Goal: Information Seeking & Learning: Check status

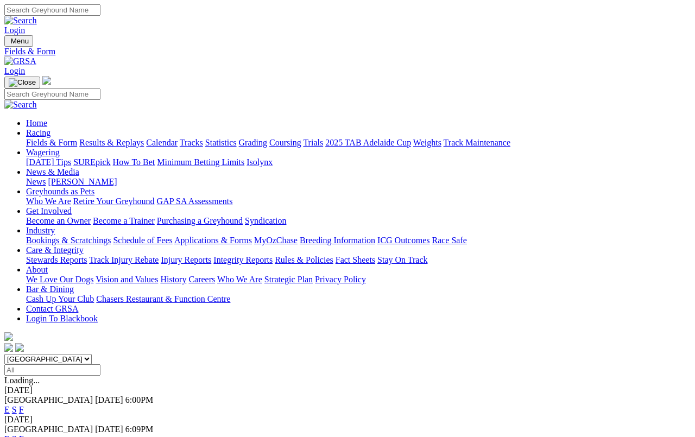
click at [135, 138] on link "Results & Replays" at bounding box center [111, 142] width 65 height 9
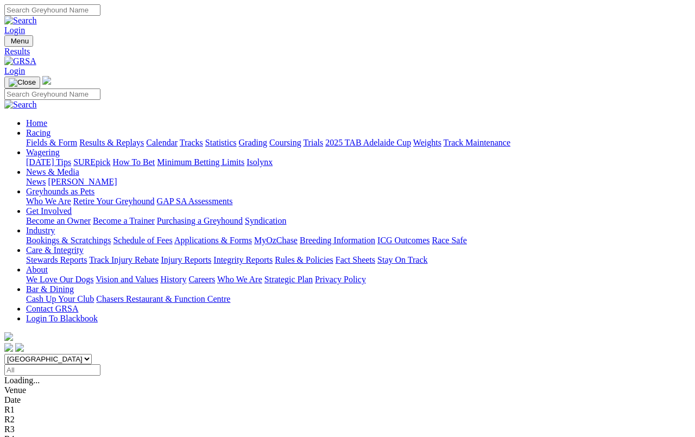
scroll to position [120, 0]
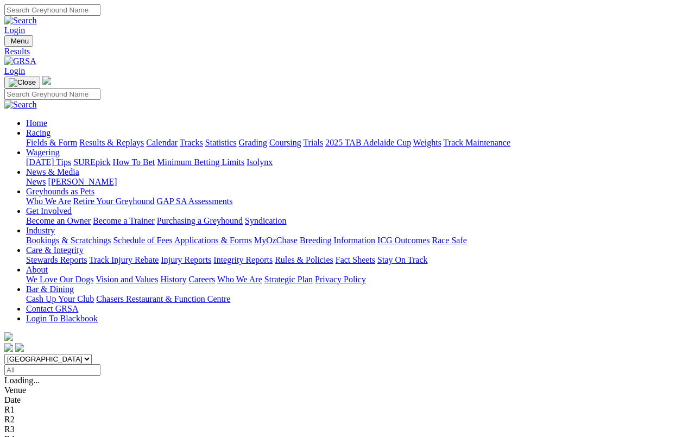
scroll to position [147, 0]
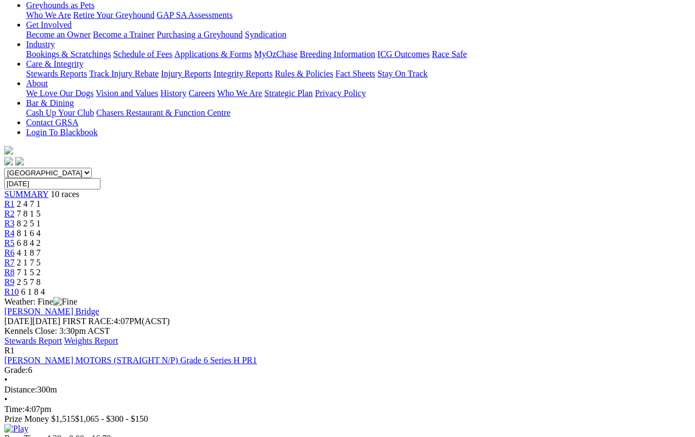
scroll to position [175, 0]
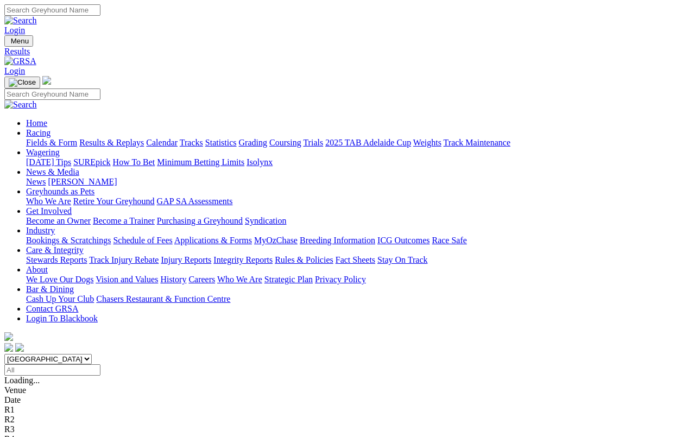
scroll to position [153, 0]
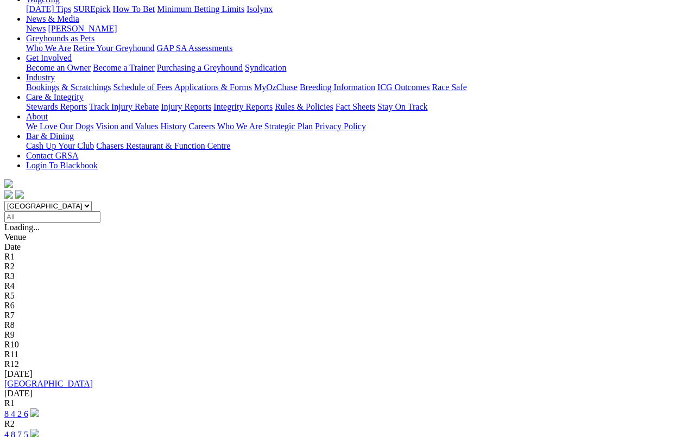
click at [63, 379] on link "[GEOGRAPHIC_DATA]" at bounding box center [48, 383] width 88 height 9
